Goal: Task Accomplishment & Management: Manage account settings

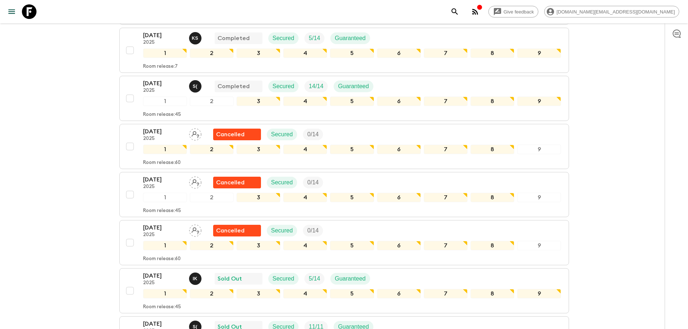
scroll to position [274, 0]
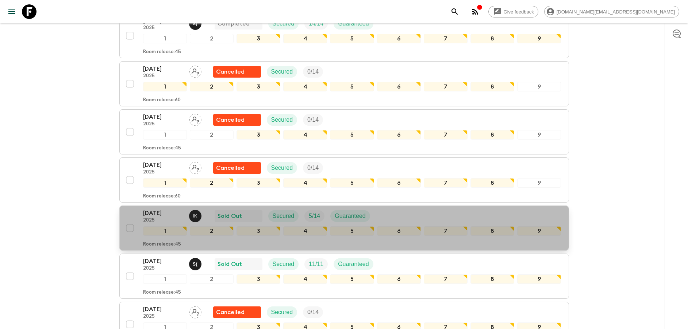
click at [161, 214] on p "[DATE]" at bounding box center [163, 213] width 40 height 9
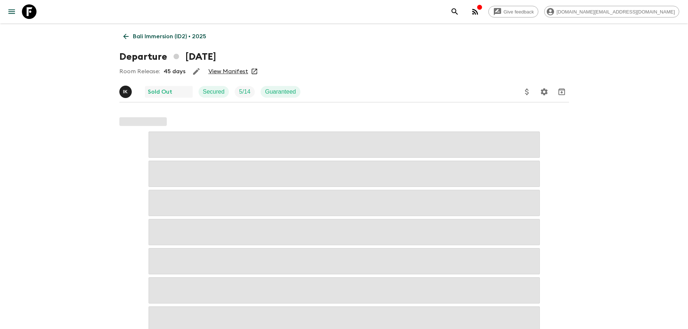
click at [217, 73] on link "View Manifest" at bounding box center [228, 71] width 40 height 7
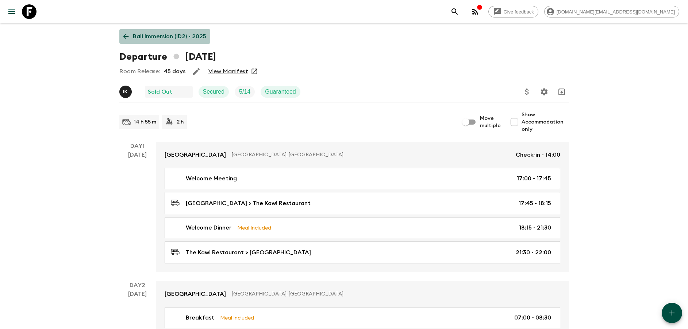
click at [162, 42] on link "Bali Immersion (ID2) • 2025" at bounding box center [164, 36] width 91 height 15
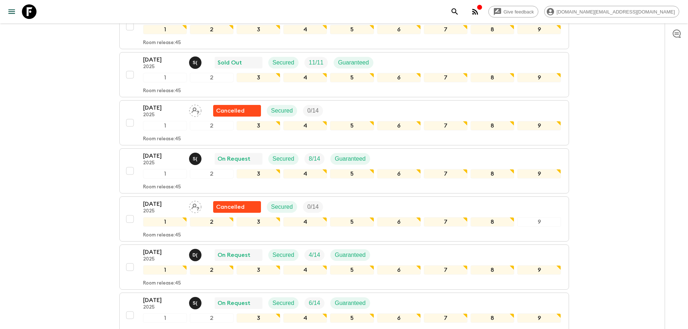
scroll to position [493, 0]
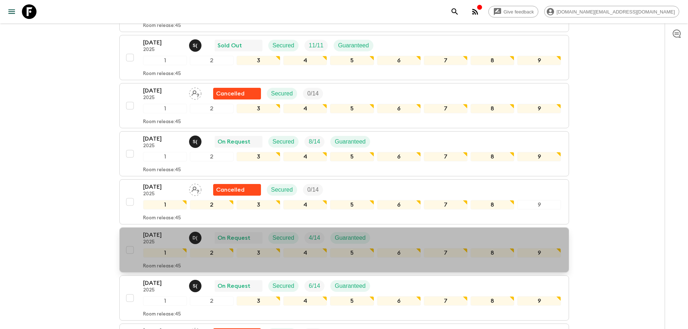
click at [157, 240] on p "2025" at bounding box center [163, 243] width 40 height 6
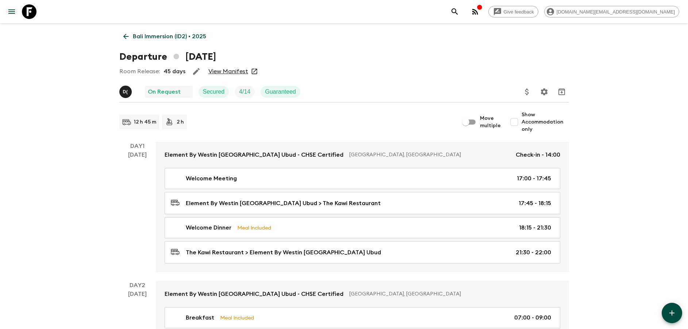
click at [241, 71] on link "View Manifest" at bounding box center [228, 71] width 40 height 7
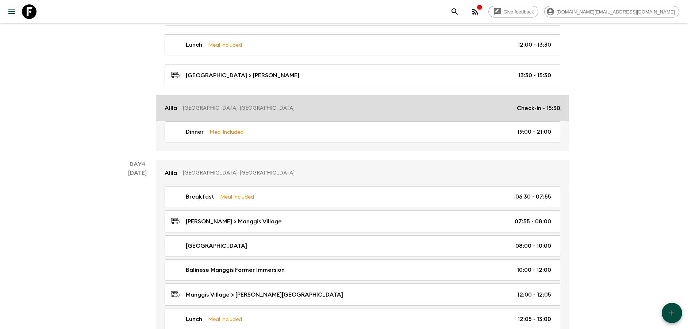
scroll to position [602, 0]
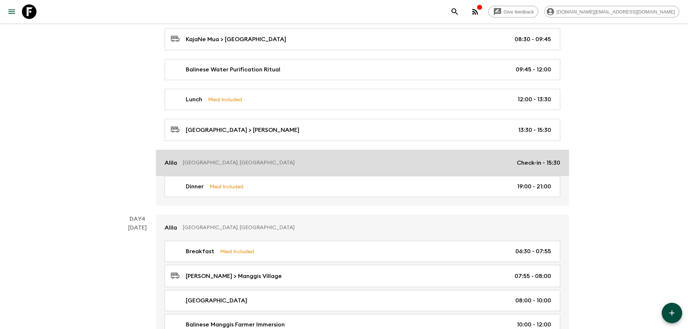
click at [278, 165] on p "[GEOGRAPHIC_DATA], [GEOGRAPHIC_DATA]" at bounding box center [347, 162] width 328 height 7
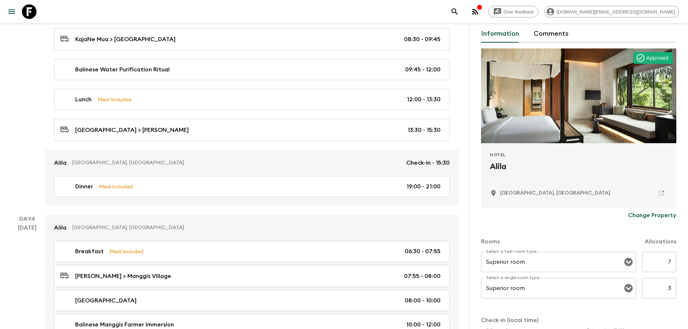
scroll to position [55, 0]
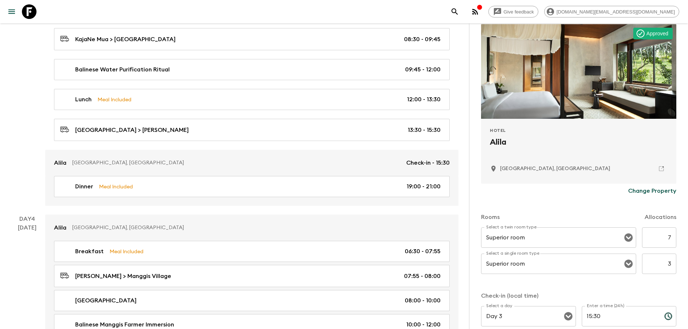
click at [645, 186] on button "Change Property" at bounding box center [652, 191] width 48 height 15
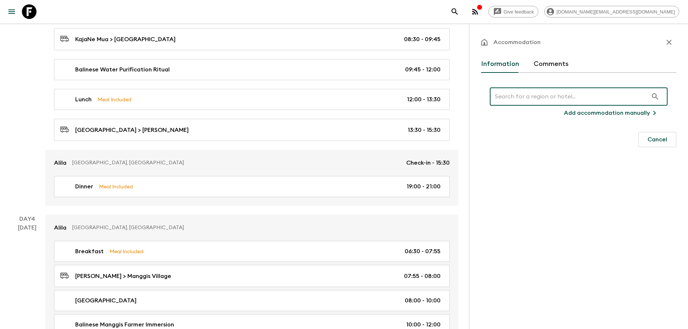
scroll to position [0, 0]
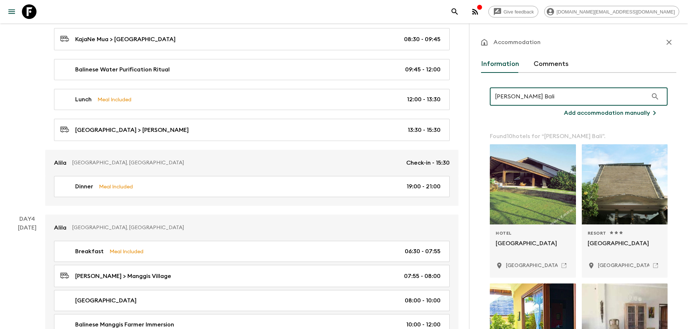
type input "Kaura Bali"
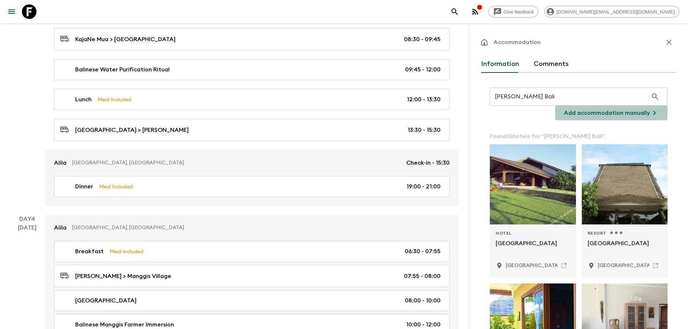
click at [565, 111] on p "Add accommodation manually" at bounding box center [607, 113] width 86 height 9
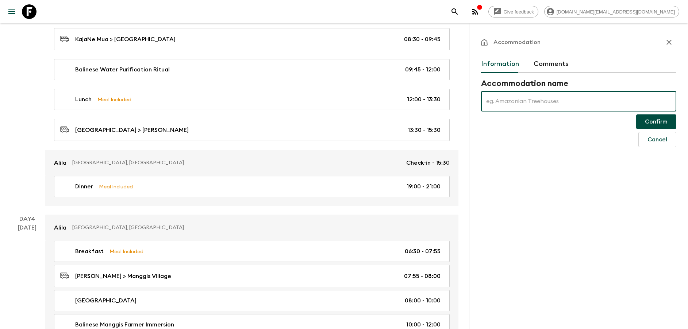
click at [551, 104] on input "text" at bounding box center [578, 101] width 195 height 20
type input "[PERSON_NAME] Manggis"
click at [656, 122] on button "Confirm" at bounding box center [656, 122] width 40 height 15
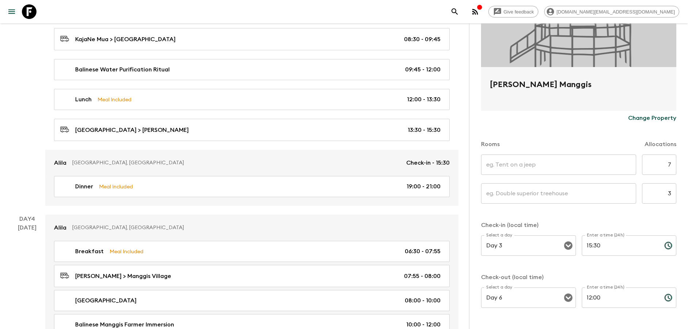
scroll to position [109, 0]
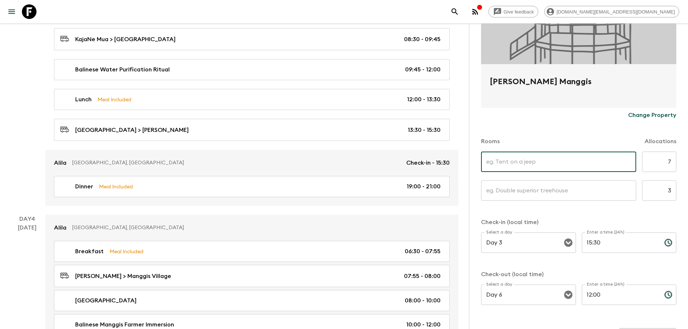
click at [583, 155] on input "text" at bounding box center [558, 162] width 155 height 20
click at [607, 163] on input "text" at bounding box center [558, 162] width 155 height 20
click at [556, 163] on input "text" at bounding box center [558, 162] width 155 height 20
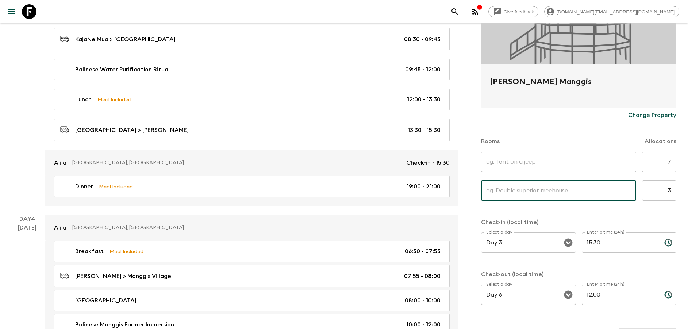
click at [532, 187] on input "text" at bounding box center [558, 191] width 155 height 20
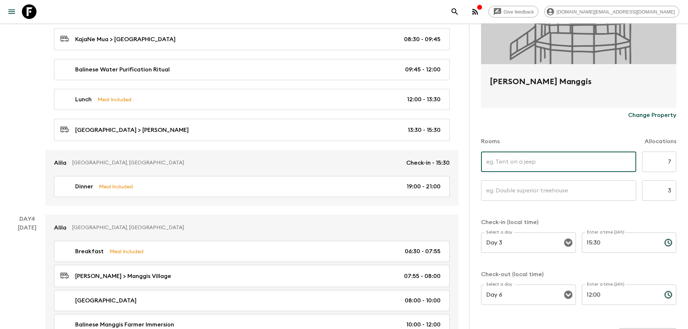
click at [577, 165] on input "text" at bounding box center [558, 162] width 155 height 20
drag, startPoint x: 577, startPoint y: 165, endPoint x: 483, endPoint y: 159, distance: 94.3
click at [487, 159] on input "Kaura Pavilion" at bounding box center [558, 162] width 155 height 20
type input "Kaura Pavilion"
click at [510, 188] on input "text" at bounding box center [558, 191] width 155 height 20
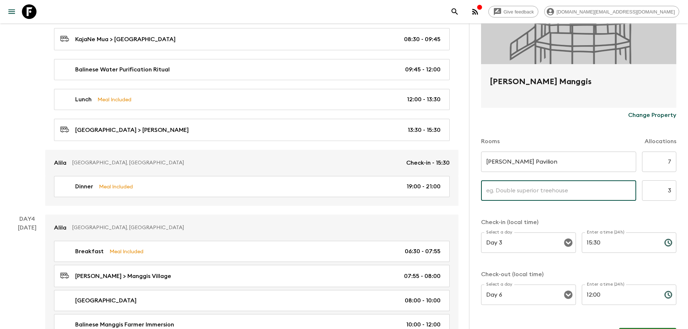
paste input "Kaura Pavilion"
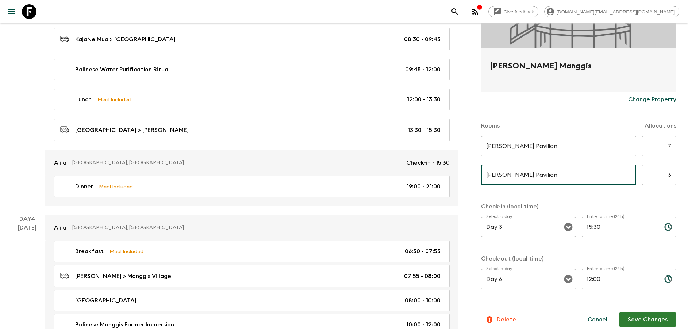
scroll to position [132, 0]
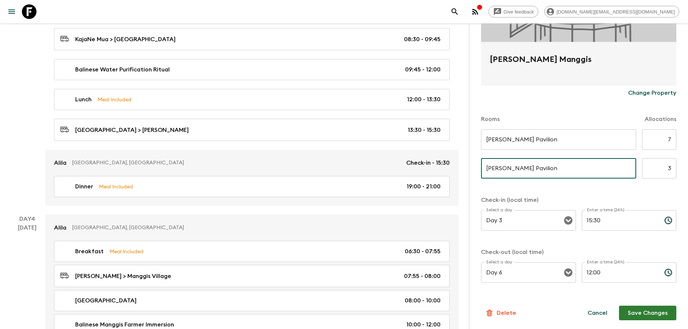
type input "Kaura Pavilion"
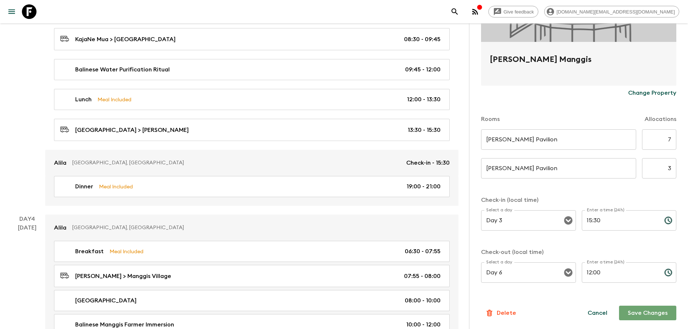
click at [646, 316] on button "Save Changes" at bounding box center [647, 313] width 57 height 15
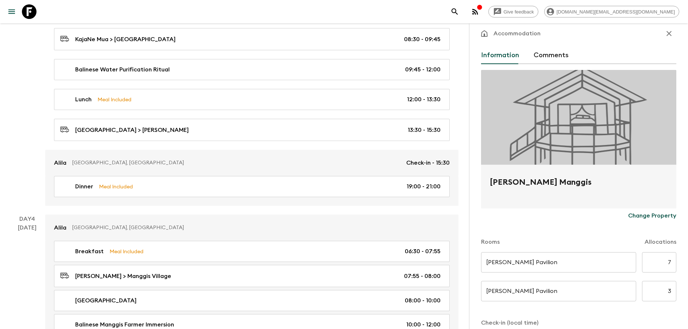
scroll to position [0, 0]
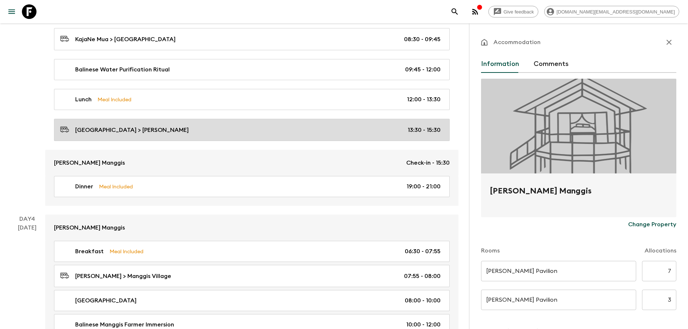
drag, startPoint x: 198, startPoint y: 135, endPoint x: 204, endPoint y: 136, distance: 5.9
click at [198, 135] on link "Selati Village > Alila Manggis 13:30 - 15:30" at bounding box center [251, 130] width 395 height 22
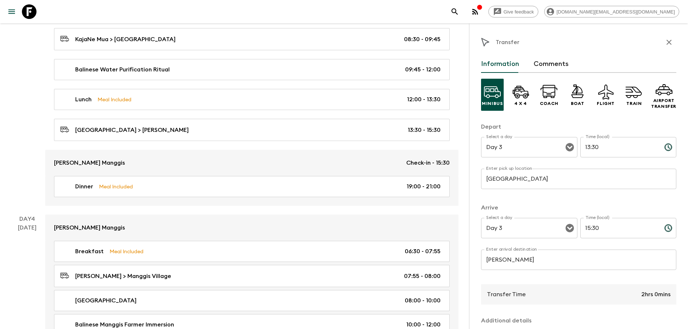
click at [526, 261] on input "[PERSON_NAME]" at bounding box center [578, 260] width 195 height 20
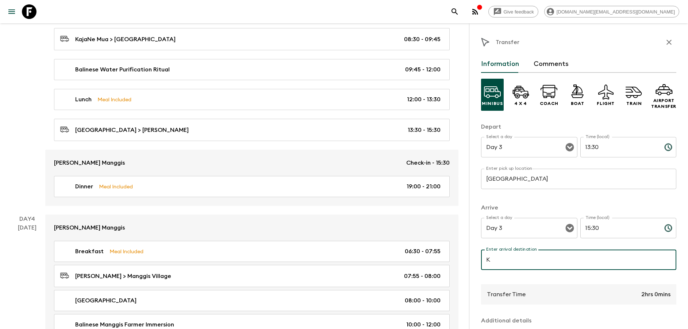
type input "[PERSON_NAME] Manggis"
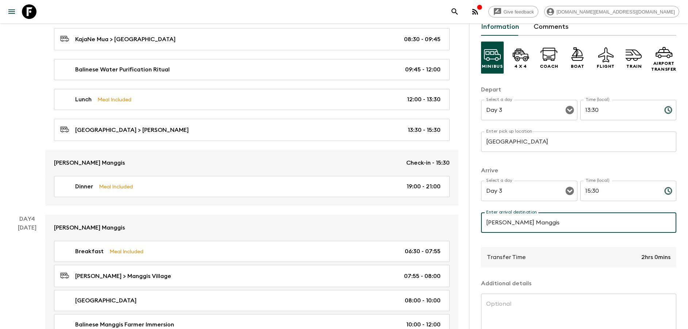
scroll to position [92, 0]
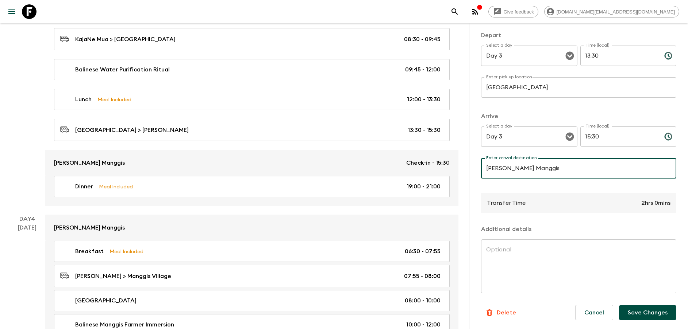
click at [633, 306] on button "Save Changes" at bounding box center [647, 313] width 57 height 15
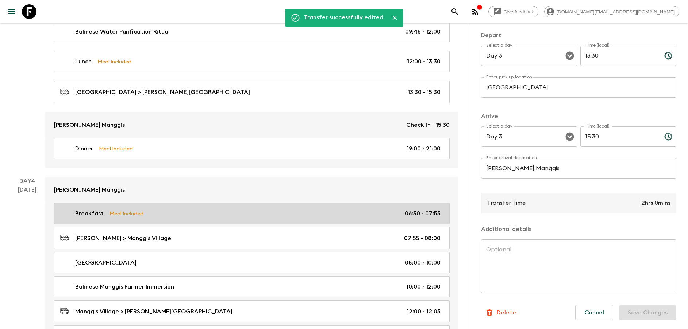
scroll to position [657, 0]
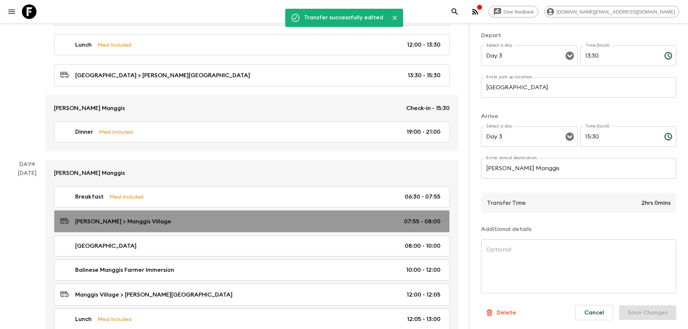
click at [179, 216] on link "Alila Manggis > Manggis Village 07:55 - 08:00" at bounding box center [251, 221] width 395 height 22
type input "[PERSON_NAME]"
type input "Manggis Village"
type input "Day 4"
type input "07:55"
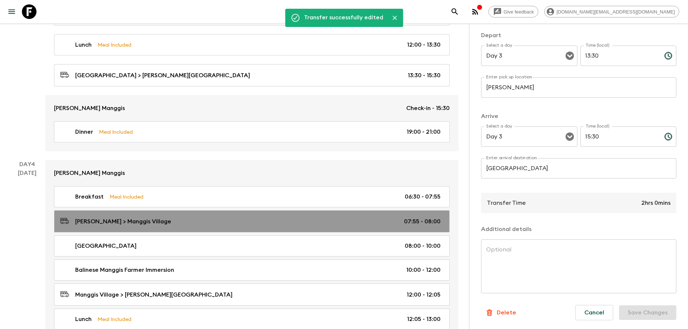
type input "Day 4"
type input "08:00"
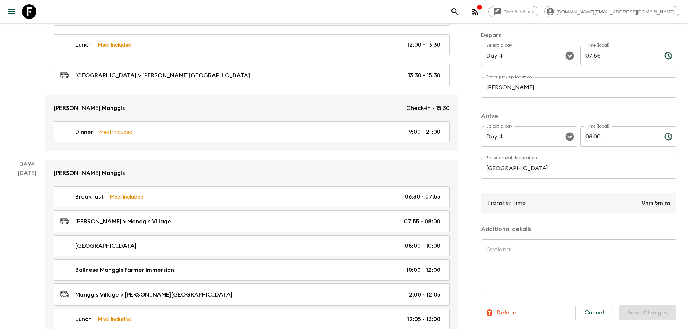
click at [527, 101] on p "​" at bounding box center [578, 102] width 185 height 7
click at [529, 90] on input "[PERSON_NAME]" at bounding box center [578, 87] width 195 height 20
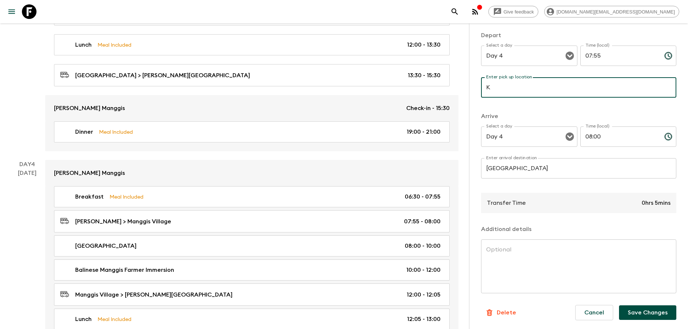
type input "[PERSON_NAME] Manggis"
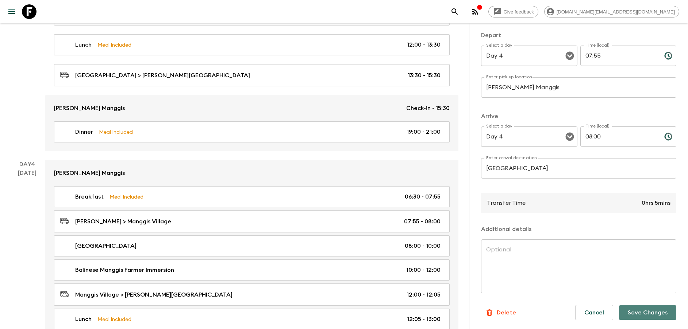
click at [636, 316] on button "Save Changes" at bounding box center [647, 313] width 57 height 15
click at [592, 310] on button "Cancel" at bounding box center [594, 312] width 38 height 15
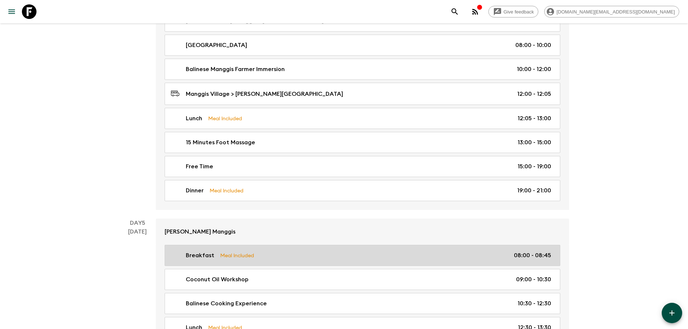
scroll to position [876, 0]
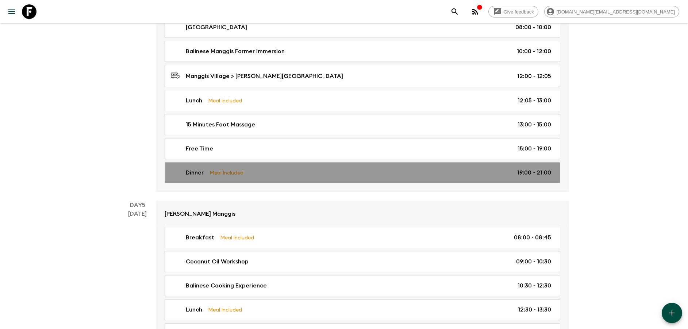
click at [264, 178] on link "Dinner Meal Included 19:00 - 21:00" at bounding box center [362, 172] width 395 height 21
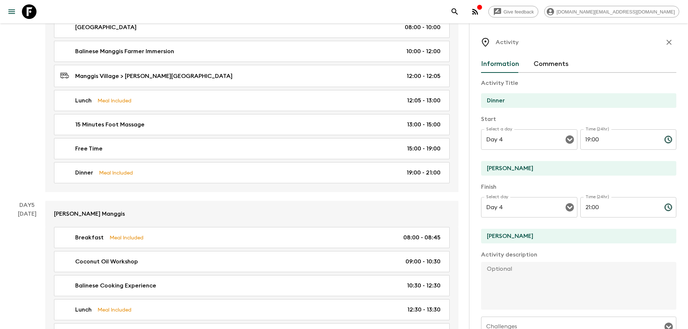
click at [539, 169] on input "[PERSON_NAME]" at bounding box center [575, 168] width 189 height 15
drag, startPoint x: 539, startPoint y: 169, endPoint x: 471, endPoint y: 165, distance: 68.0
click at [471, 165] on div "Activity Information Comments Activity Title Dinner Start Select a day Day 4 Se…" at bounding box center [578, 187] width 219 height 329
type input "[PERSON_NAME] Manggis"
click at [541, 230] on input "[PERSON_NAME]" at bounding box center [575, 236] width 189 height 15
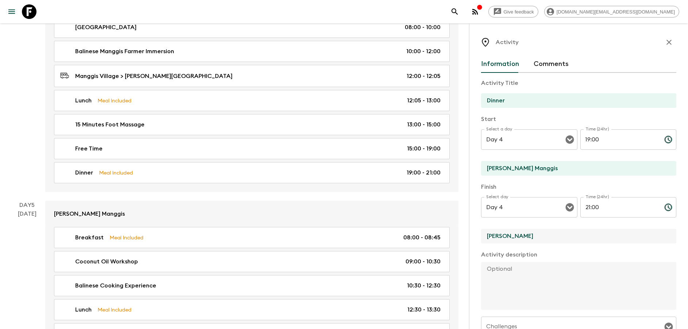
paste input "Kaur"
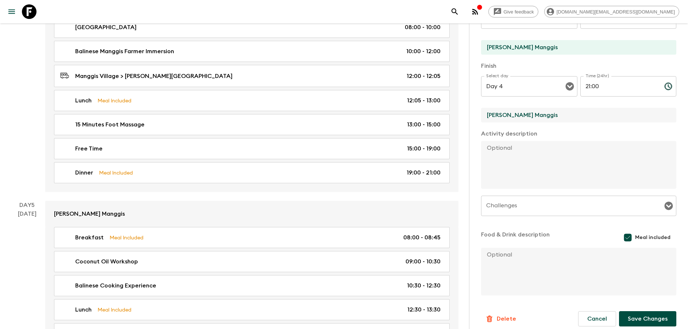
scroll to position [127, 0]
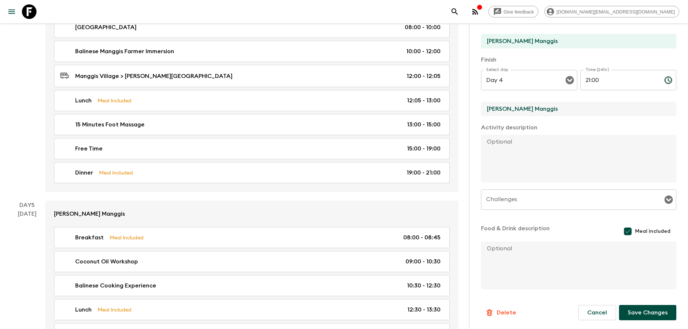
type input "[PERSON_NAME] Manggis"
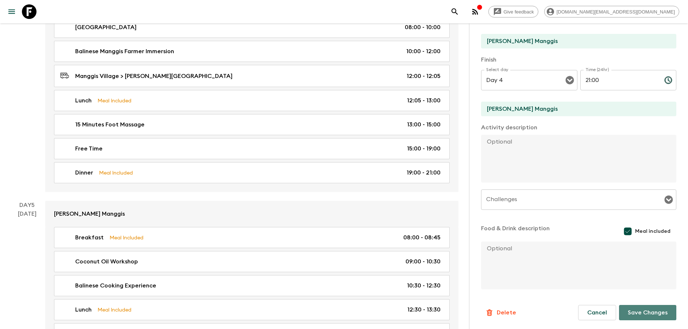
click at [636, 311] on button "Save Changes" at bounding box center [647, 312] width 57 height 15
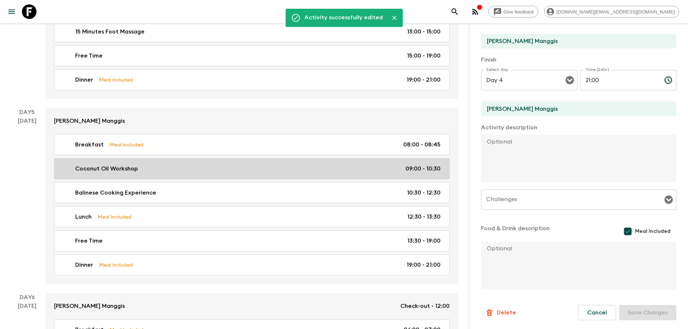
scroll to position [985, 0]
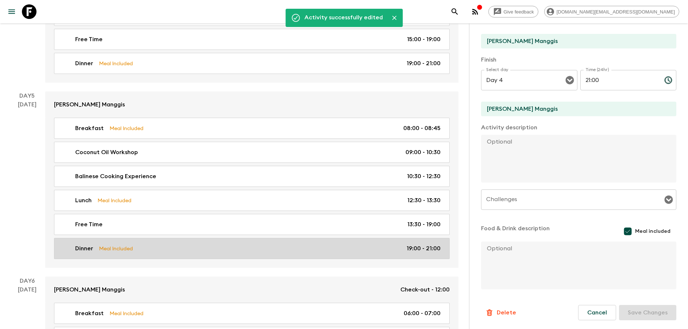
click at [154, 251] on div "Dinner Meal Included 19:00 - 21:00" at bounding box center [250, 248] width 380 height 9
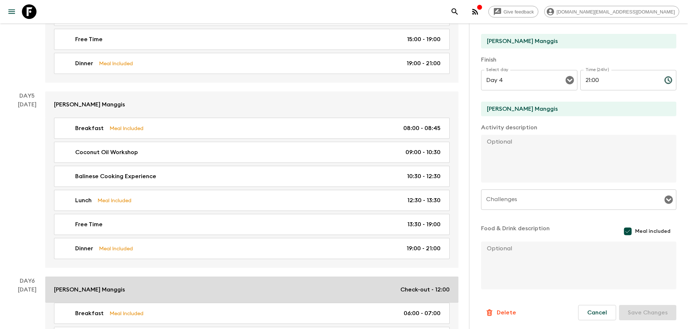
type input "Day 5"
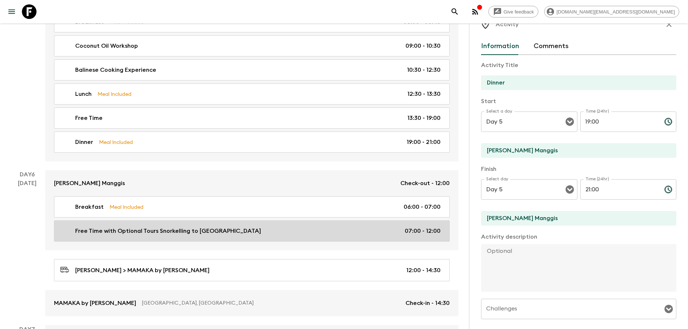
scroll to position [1149, 0]
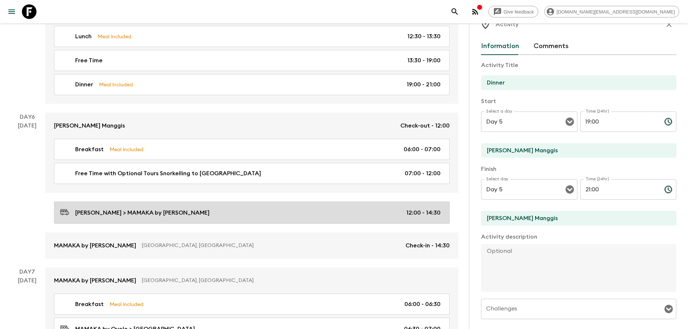
click at [150, 216] on p "[PERSON_NAME] > MAMAKA by [PERSON_NAME]" at bounding box center [142, 213] width 134 height 9
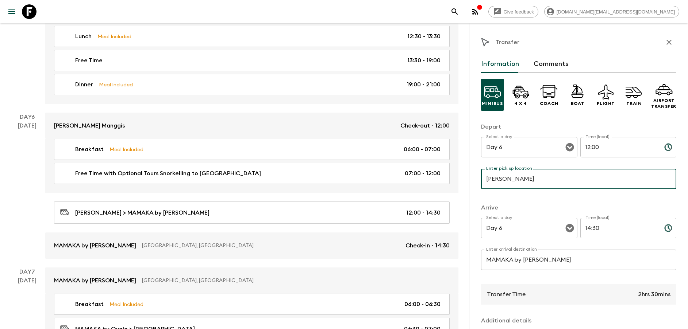
click at [547, 175] on input "[PERSON_NAME]" at bounding box center [578, 179] width 195 height 20
paste input "Kaur"
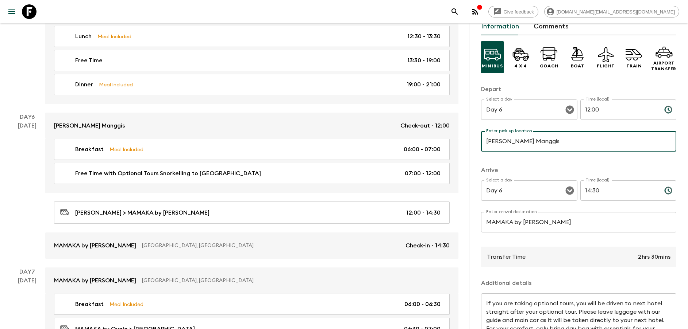
scroll to position [55, 0]
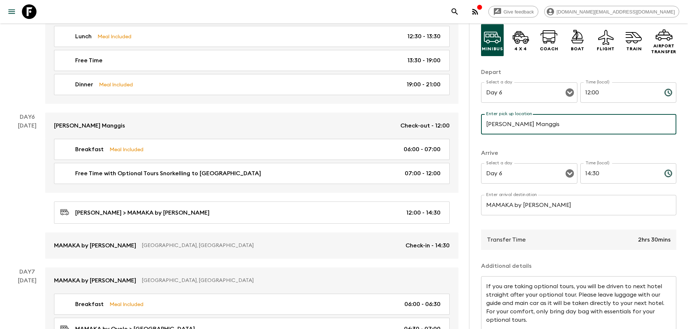
type input "[PERSON_NAME] Manggis"
click at [553, 208] on input "MAMAKA by [PERSON_NAME]" at bounding box center [578, 205] width 195 height 20
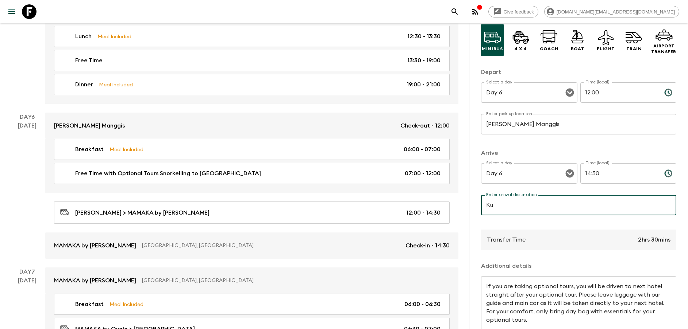
type input "Kuta Seaview Boutique Resort"
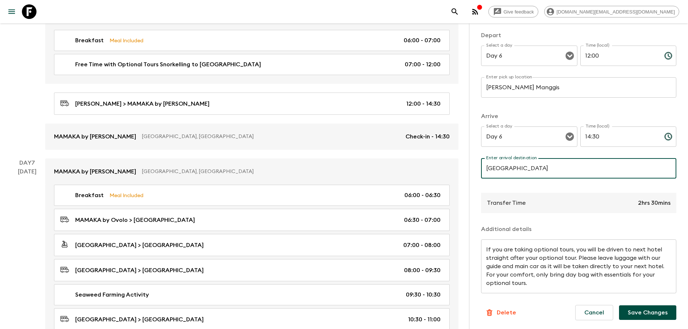
scroll to position [1259, 0]
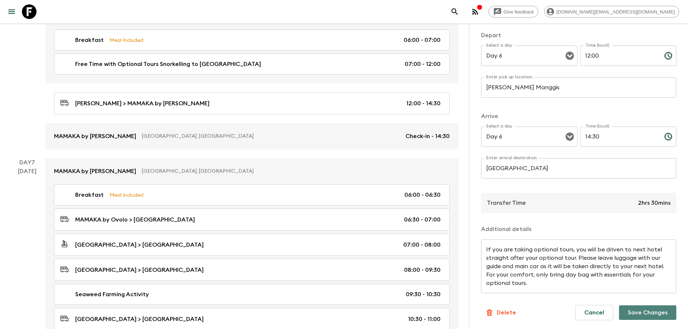
click at [638, 308] on button "Save Changes" at bounding box center [647, 313] width 57 height 15
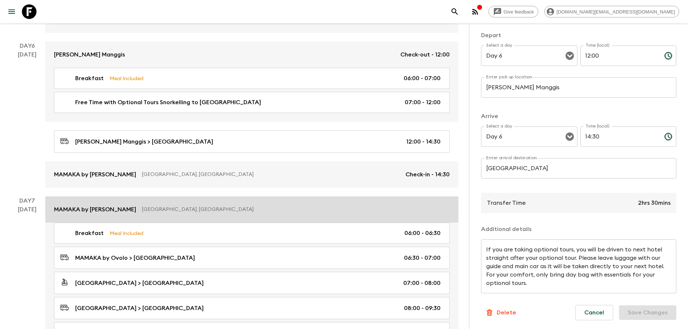
scroll to position [1204, 0]
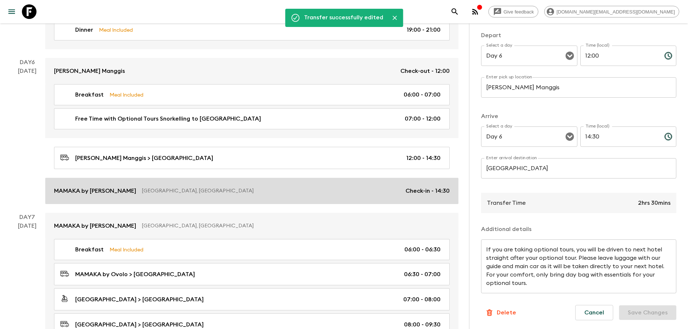
click at [175, 191] on p "[GEOGRAPHIC_DATA], [GEOGRAPHIC_DATA]" at bounding box center [271, 191] width 258 height 7
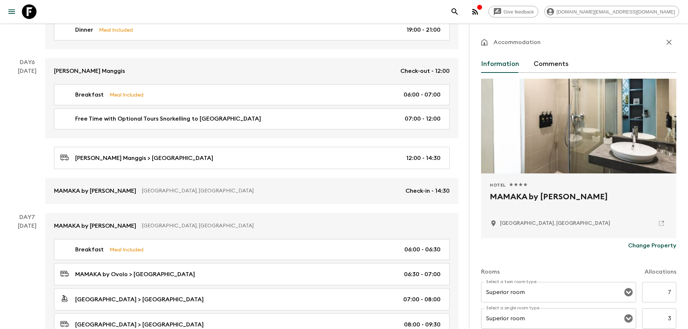
click at [640, 247] on p "Change Property" at bounding box center [652, 246] width 48 height 9
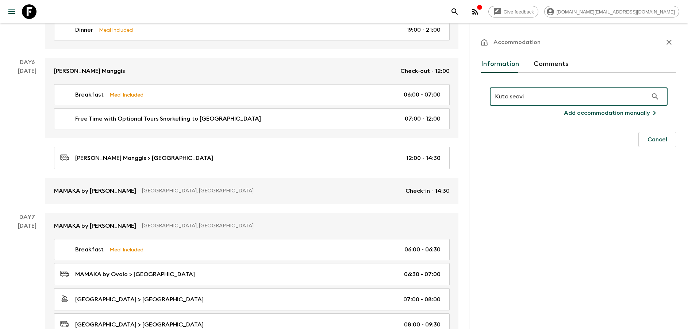
click at [549, 97] on input "Kuta seavi" at bounding box center [569, 96] width 158 height 20
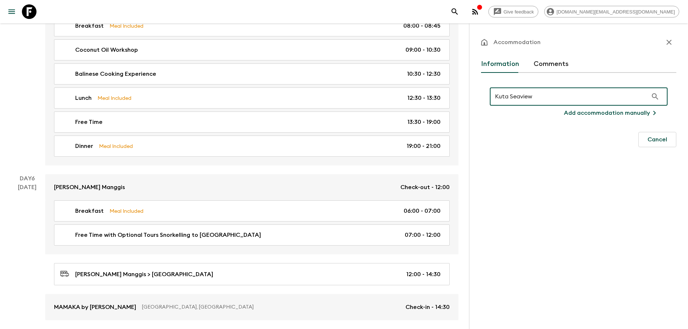
scroll to position [1149, 0]
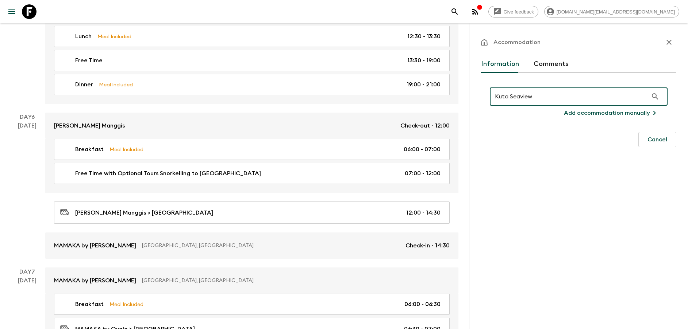
type input "Kuta Seaview"
click at [654, 97] on icon "button" at bounding box center [654, 96] width 9 height 9
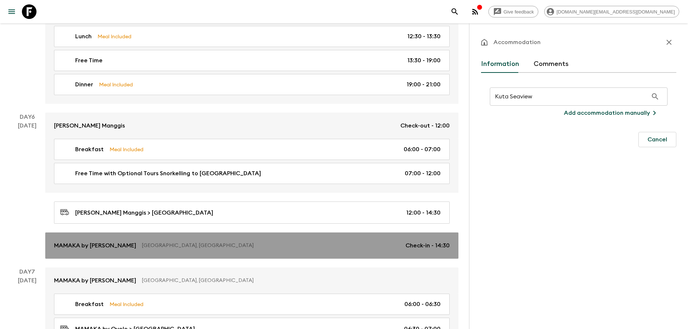
click at [105, 242] on p "MAMAKA by [PERSON_NAME]" at bounding box center [95, 246] width 82 height 9
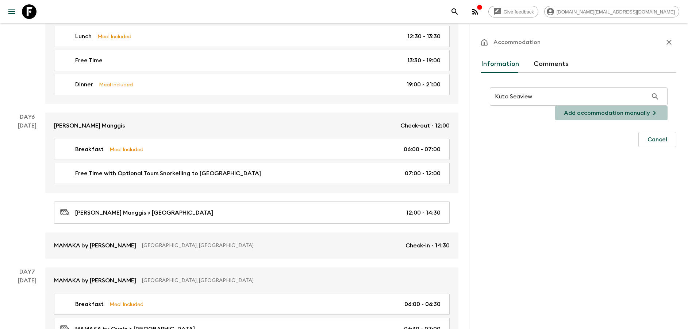
click at [648, 113] on p "Add accommodation manually" at bounding box center [607, 113] width 86 height 9
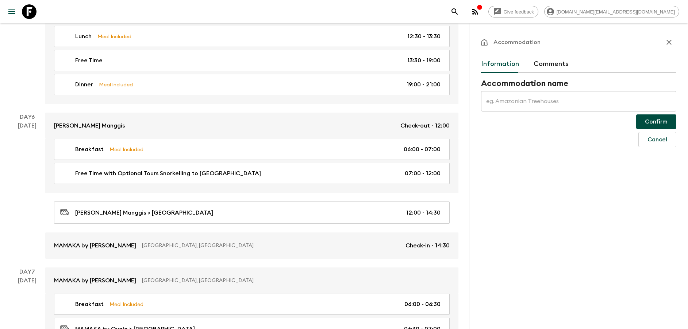
click at [548, 102] on input "text" at bounding box center [578, 101] width 195 height 20
type input "Kuta"
click at [670, 41] on icon "button" at bounding box center [668, 42] width 5 height 5
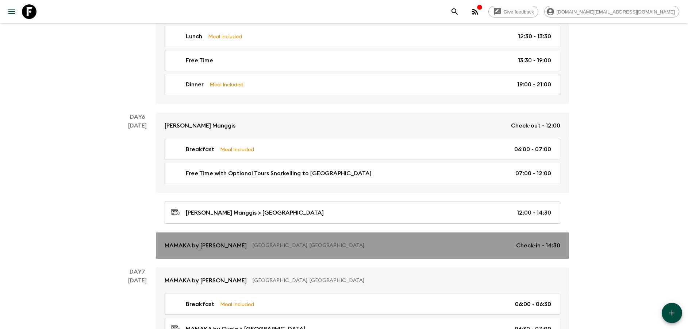
click at [283, 240] on link "MAMAKA by Ovolo Bali, Indonesia Check-in - 14:30" at bounding box center [362, 246] width 413 height 26
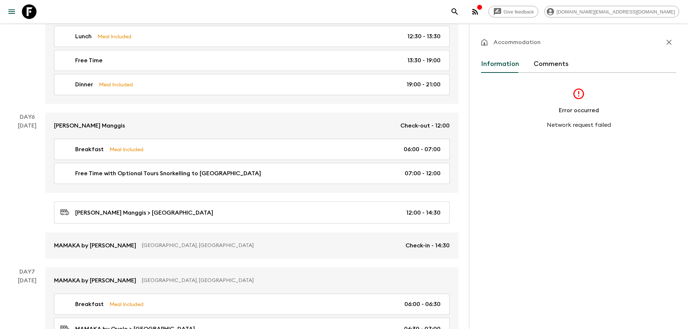
click at [583, 116] on div "Error occurred Network request failed" at bounding box center [579, 109] width 178 height 42
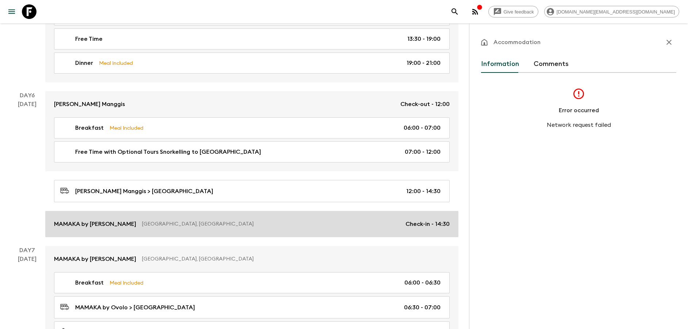
scroll to position [1204, 0]
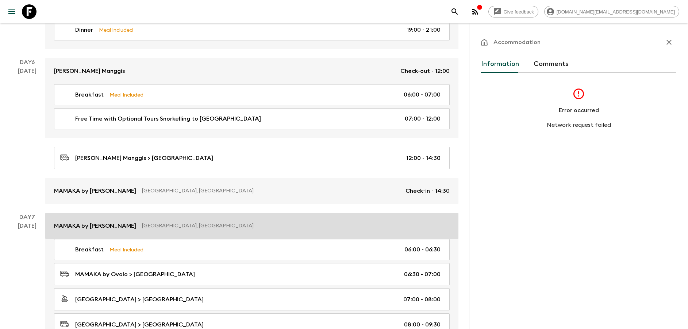
click at [145, 228] on p "[GEOGRAPHIC_DATA], [GEOGRAPHIC_DATA]" at bounding box center [293, 226] width 302 height 7
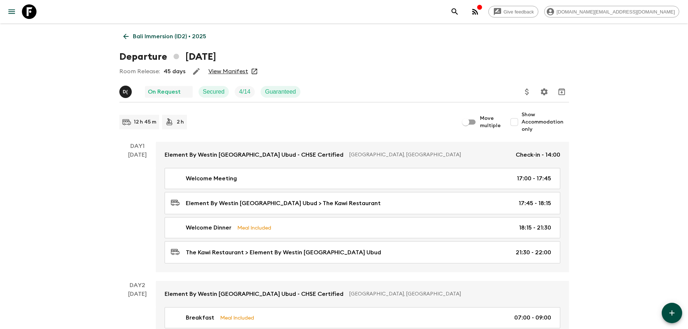
scroll to position [55, 0]
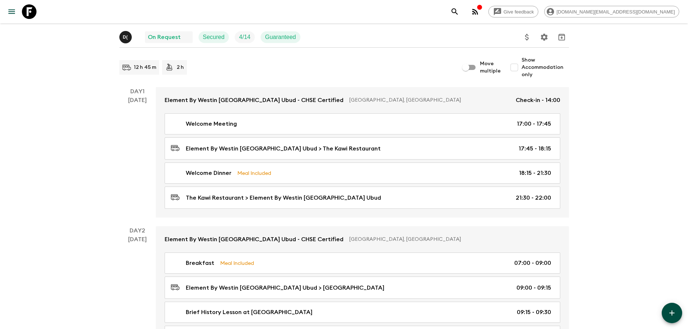
drag, startPoint x: 0, startPoint y: 0, endPoint x: 158, endPoint y: 38, distance: 162.2
click at [158, 38] on p "On Request" at bounding box center [164, 37] width 33 height 9
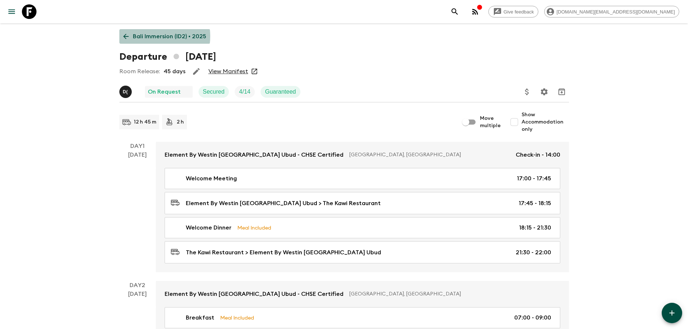
click at [142, 36] on p "Bali Immersion (ID2) • 2025" at bounding box center [169, 36] width 73 height 9
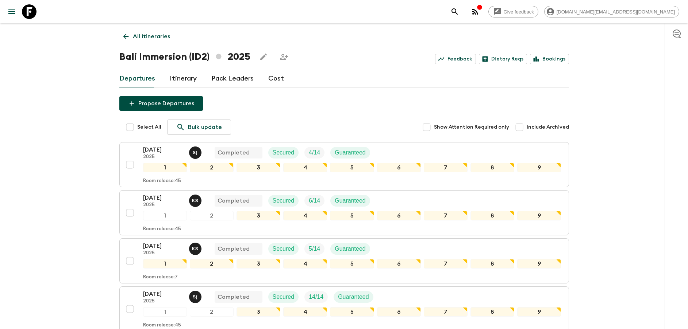
click at [146, 43] on link "All itineraries" at bounding box center [146, 36] width 55 height 15
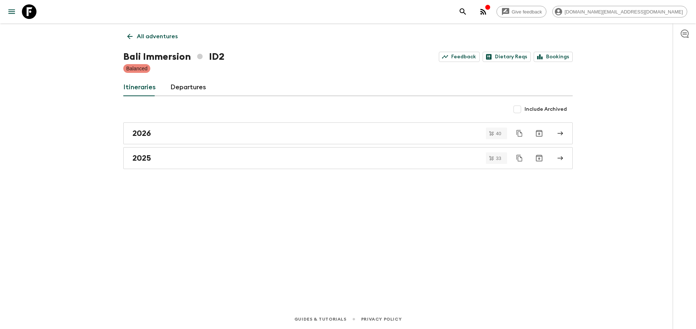
click at [146, 43] on link "All adventures" at bounding box center [152, 36] width 58 height 15
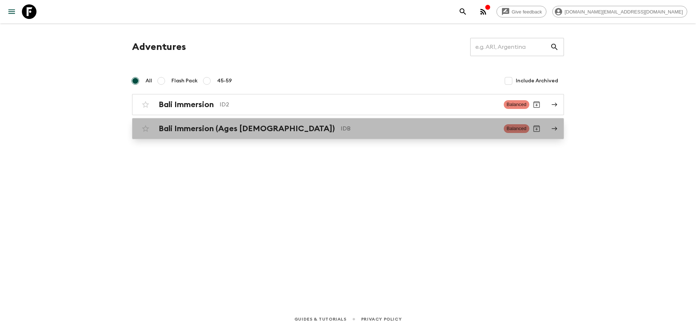
click at [194, 137] on link "Bali Immersion (Ages [DEMOGRAPHIC_DATA]) IDB Balanced" at bounding box center [348, 128] width 432 height 21
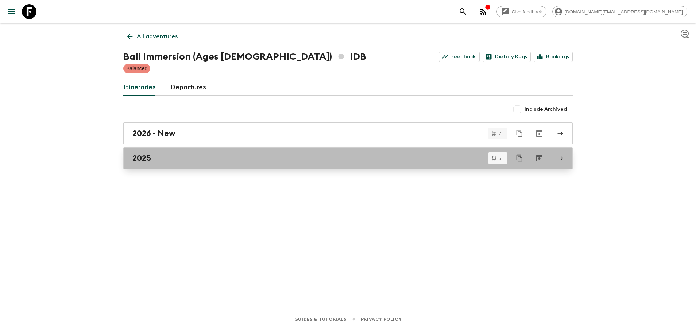
click at [253, 157] on div "2025" at bounding box center [340, 158] width 417 height 9
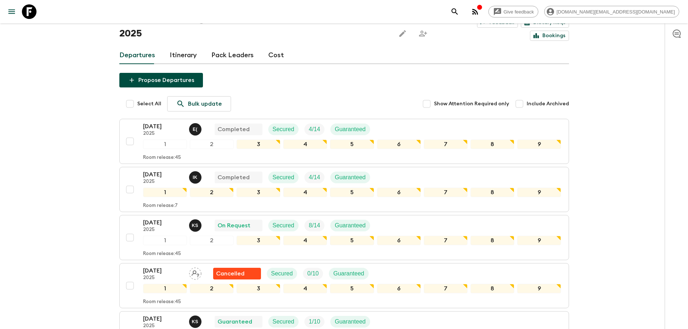
scroll to position [55, 0]
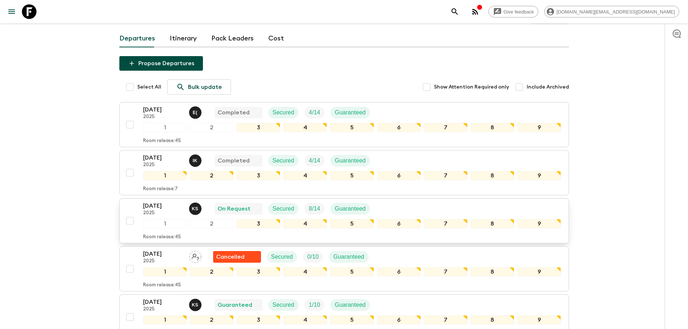
click at [155, 202] on p "[DATE]" at bounding box center [163, 206] width 40 height 9
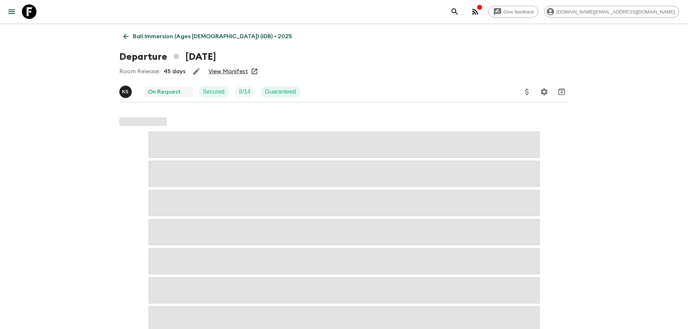
click at [217, 72] on link "View Manifest" at bounding box center [228, 71] width 40 height 7
